Goal: Browse casually

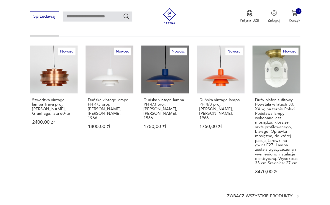
click at [266, 194] on p "Zobacz wszystkie produkty" at bounding box center [259, 196] width 65 height 4
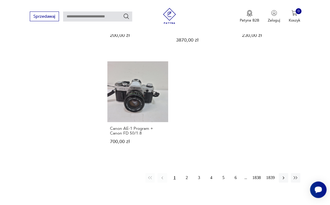
scroll to position [711, 0]
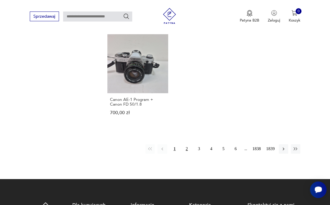
click at [187, 144] on button "2" at bounding box center [186, 148] width 9 height 9
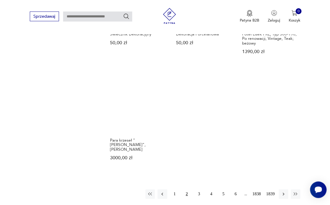
scroll to position [623, 0]
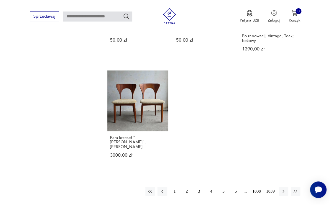
click at [199, 187] on button "3" at bounding box center [198, 191] width 9 height 9
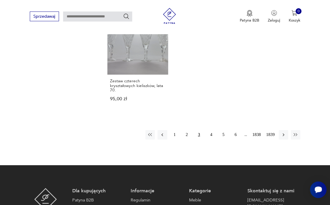
scroll to position [704, 0]
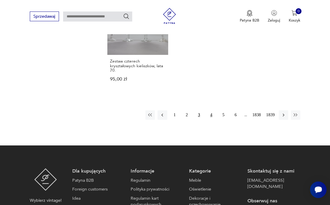
click at [212, 110] on button "4" at bounding box center [210, 114] width 9 height 9
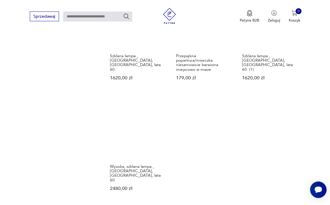
scroll to position [668, 0]
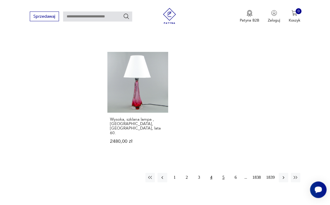
click at [225, 173] on button "5" at bounding box center [222, 177] width 9 height 9
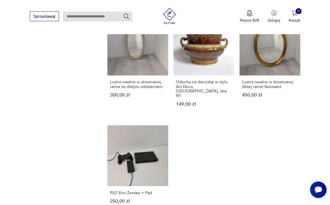
scroll to position [638, 0]
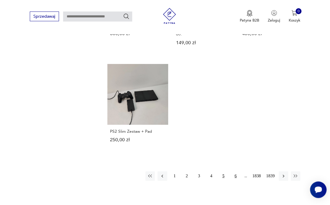
click at [234, 171] on button "6" at bounding box center [235, 175] width 9 height 9
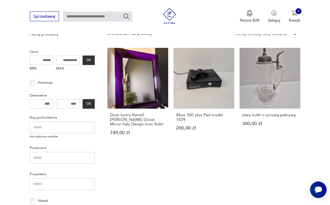
scroll to position [221, 0]
